Goal: Task Accomplishment & Management: Manage account settings

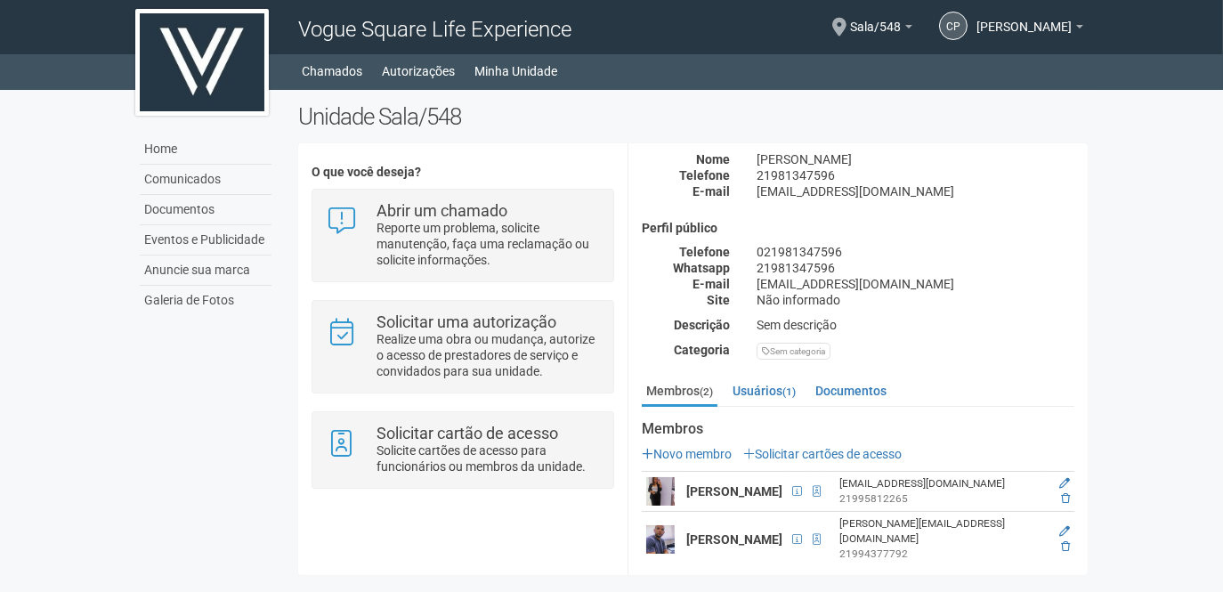
scroll to position [96, 0]
click at [772, 384] on link "Usuários (1)" at bounding box center [764, 389] width 72 height 27
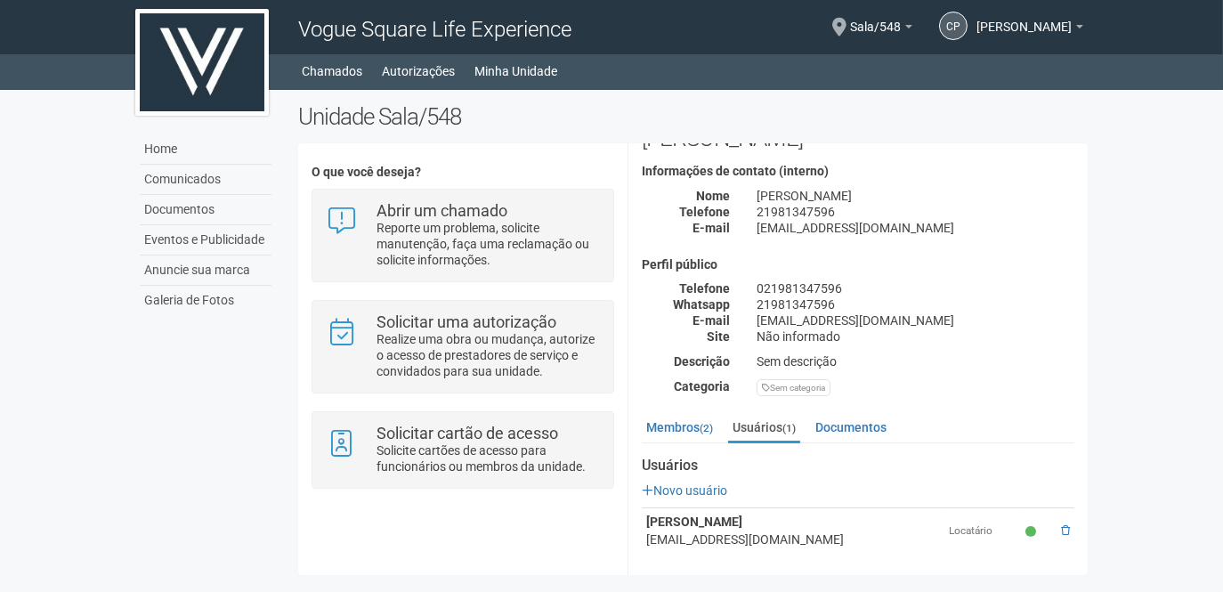
scroll to position [57, 0]
click at [685, 423] on link "Membros (2)" at bounding box center [680, 429] width 76 height 27
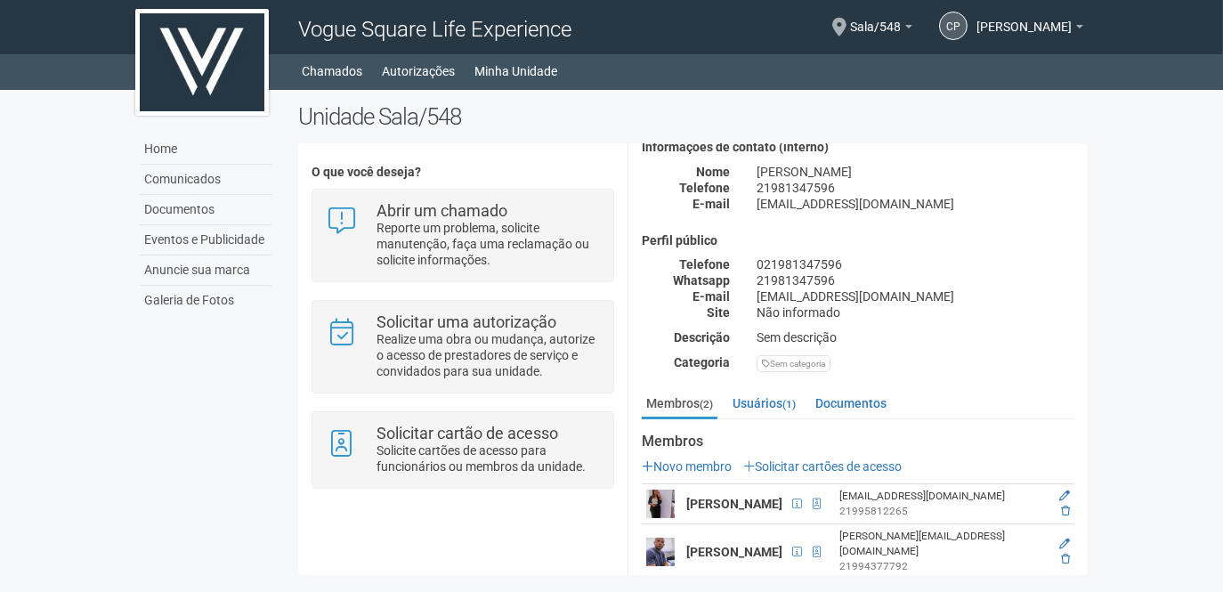
scroll to position [96, 0]
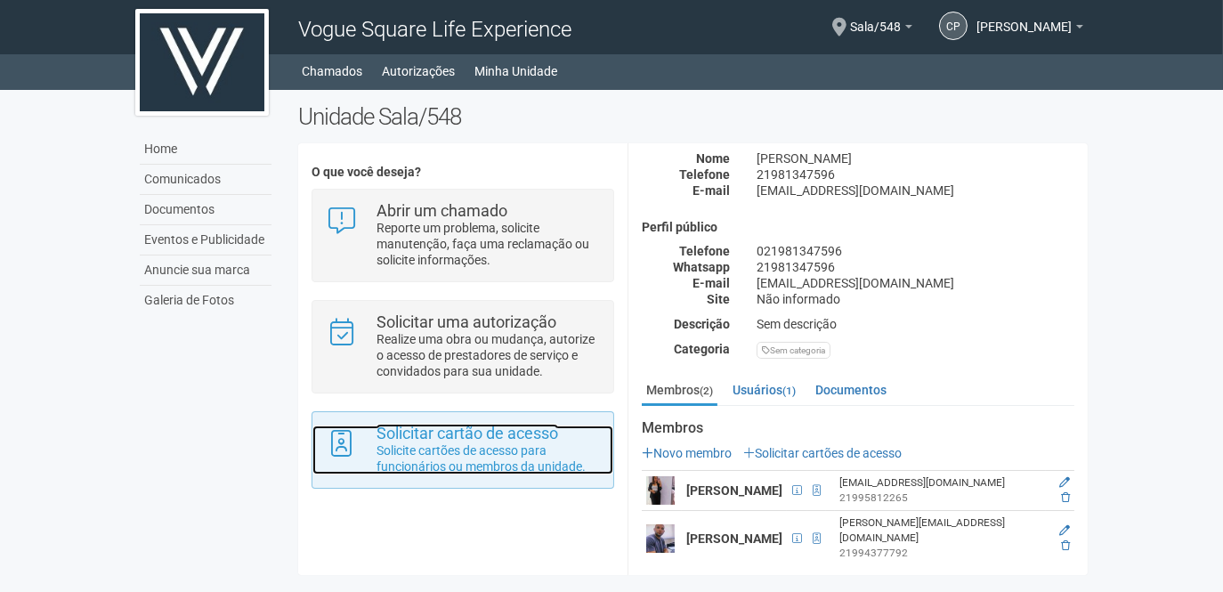
click at [441, 435] on strong "Solicitar cartão de acesso" at bounding box center [467, 433] width 182 height 19
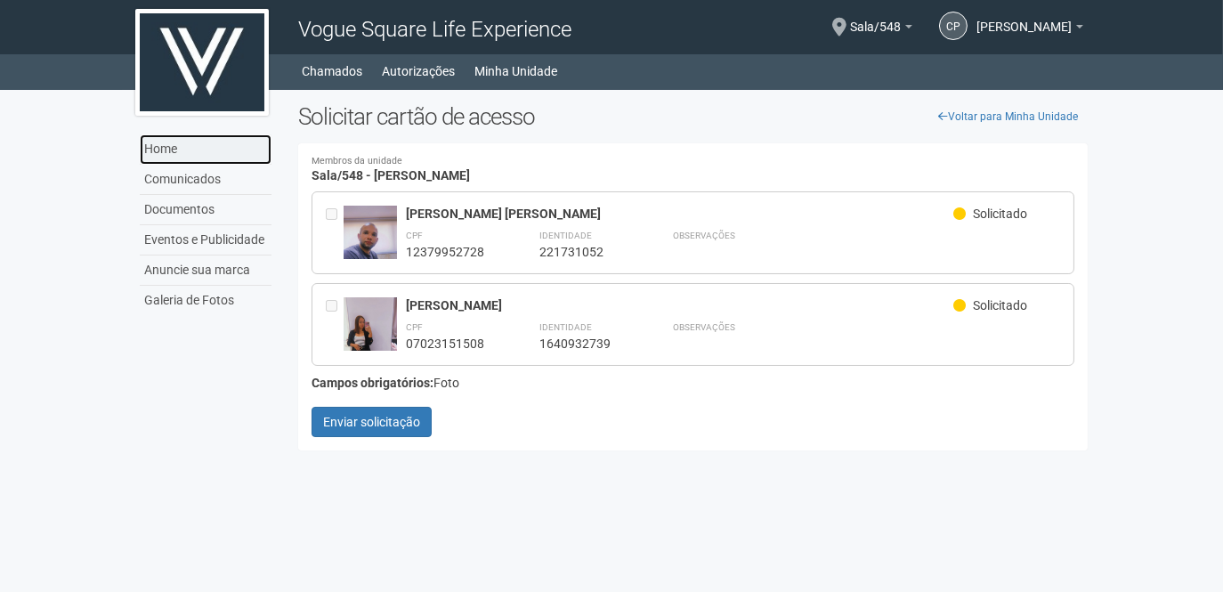
click at [169, 142] on link "Home" at bounding box center [206, 149] width 132 height 30
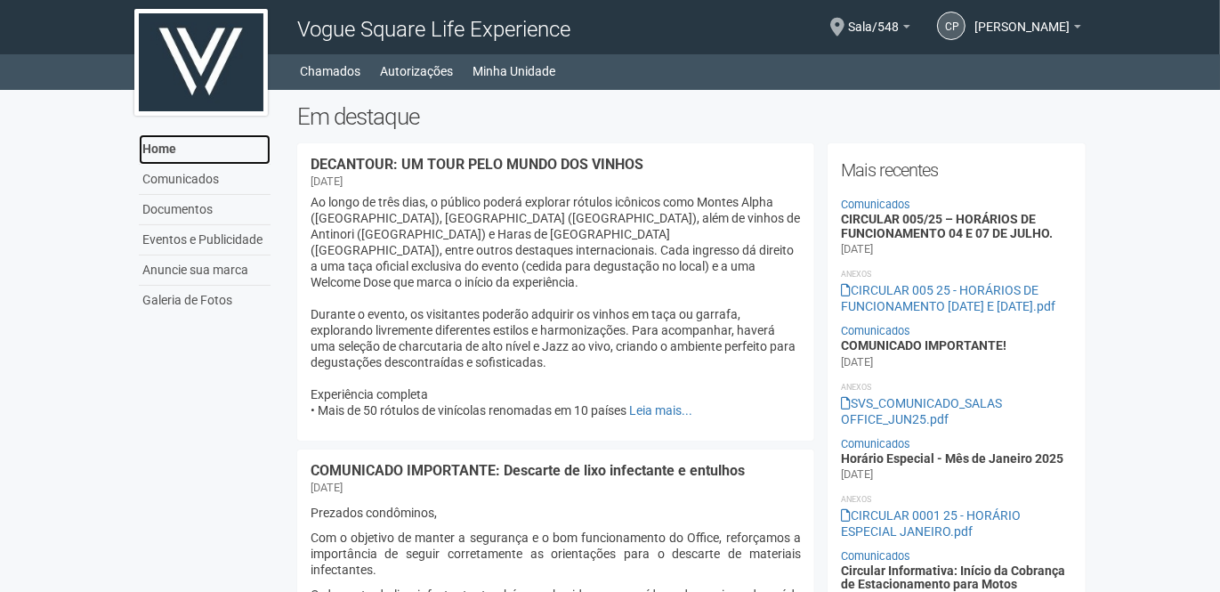
click at [150, 151] on link "Home" at bounding box center [205, 149] width 132 height 30
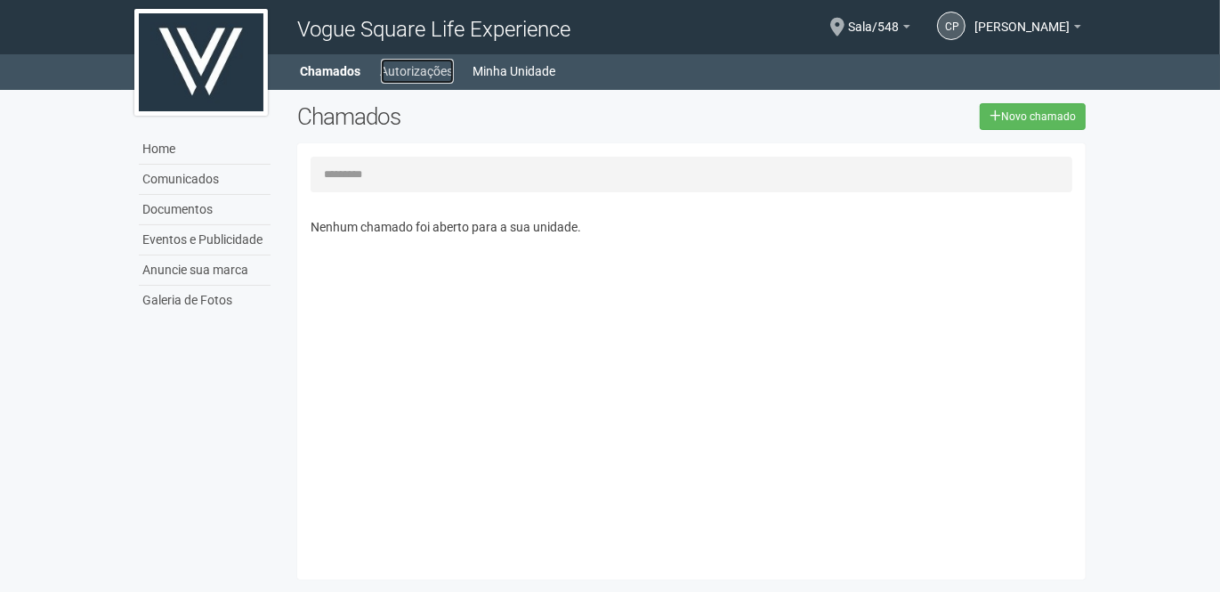
click at [419, 66] on link "Autorizações" at bounding box center [417, 71] width 73 height 25
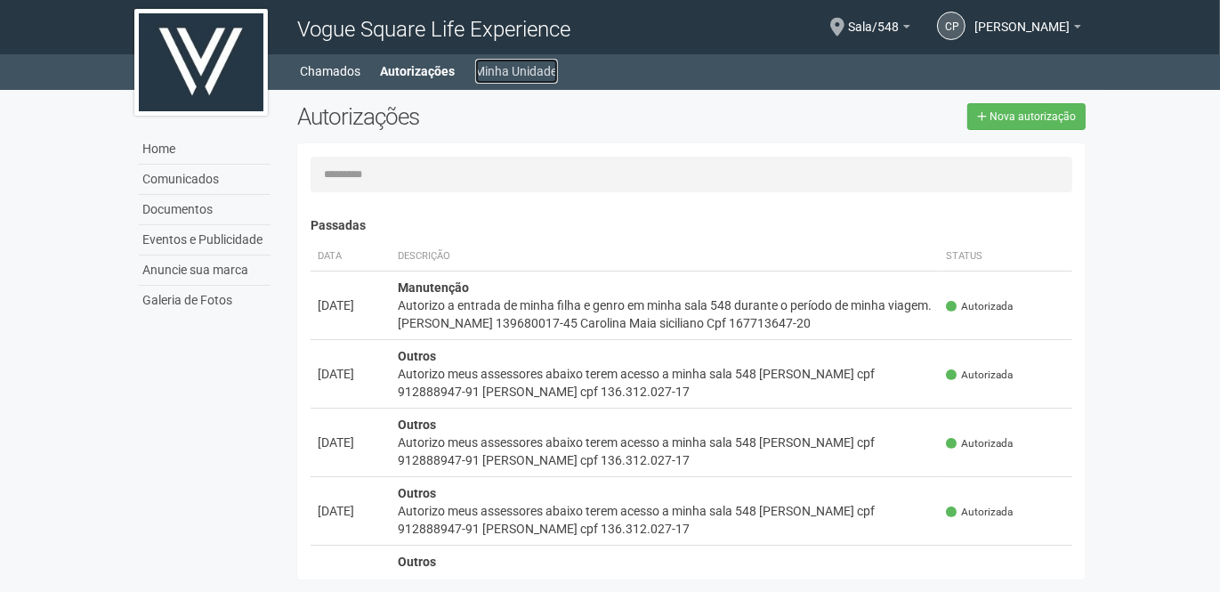
click at [512, 73] on link "Minha Unidade" at bounding box center [516, 71] width 83 height 25
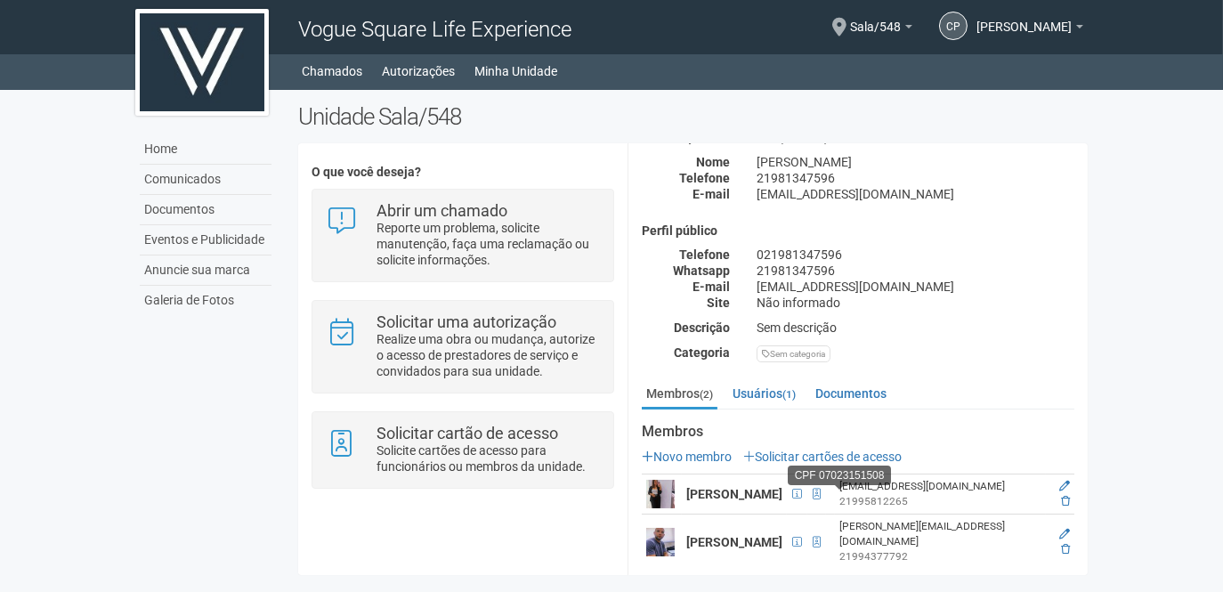
scroll to position [96, 0]
